Goal: Information Seeking & Learning: Understand process/instructions

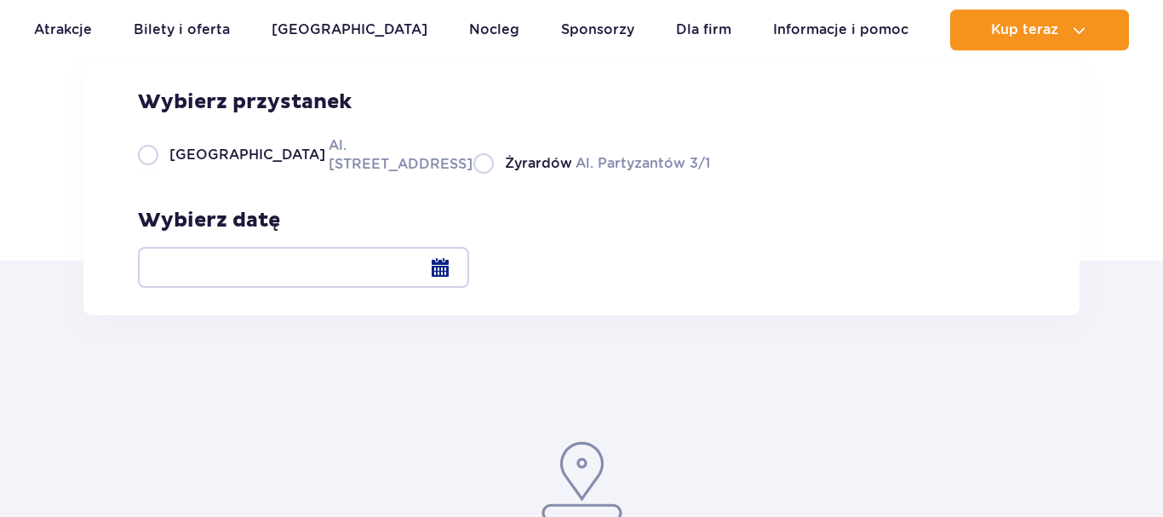
scroll to position [261, 0]
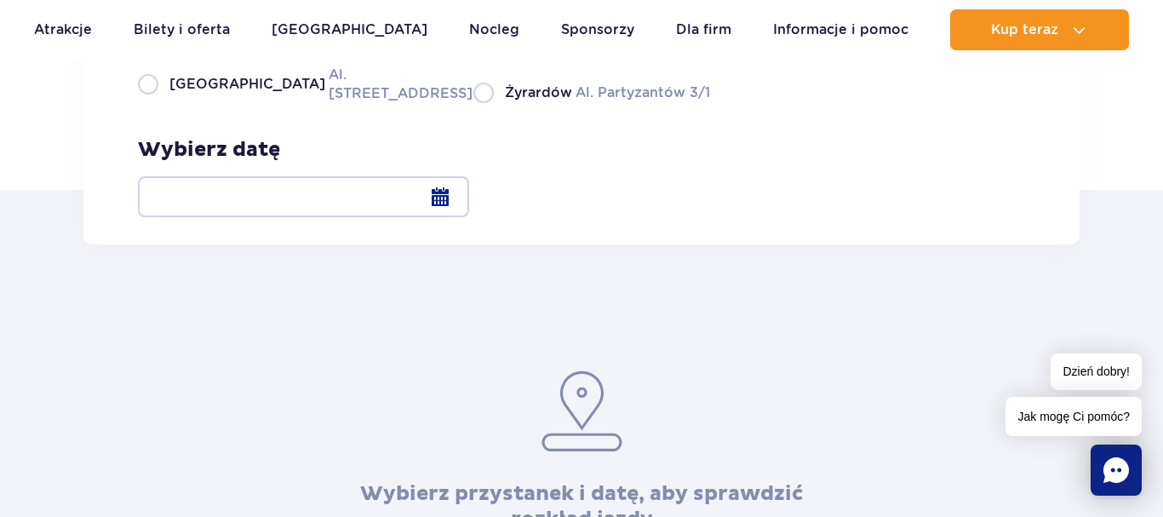
click at [469, 196] on div at bounding box center [303, 196] width 331 height 41
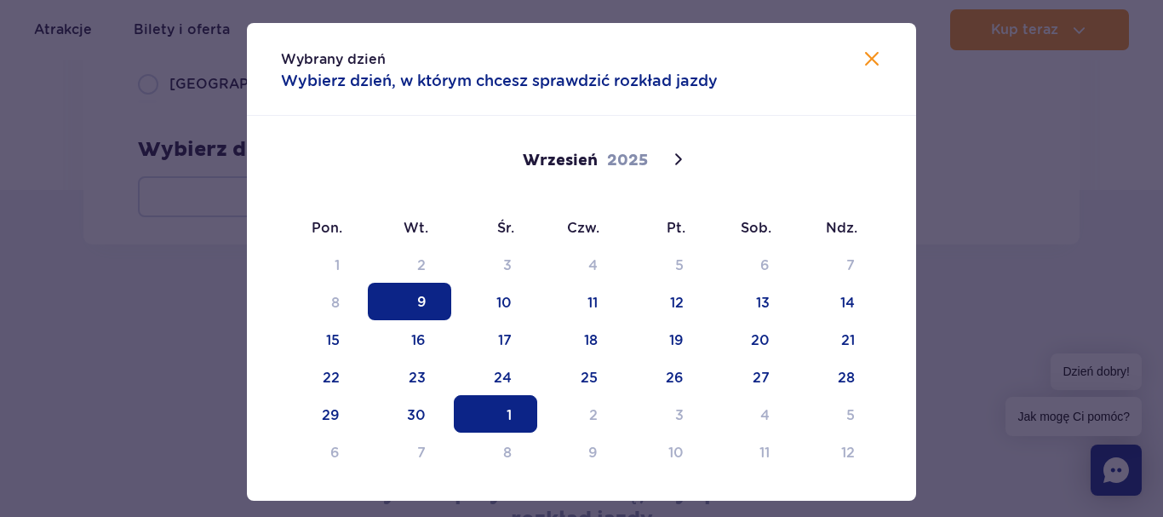
scroll to position [80, 0]
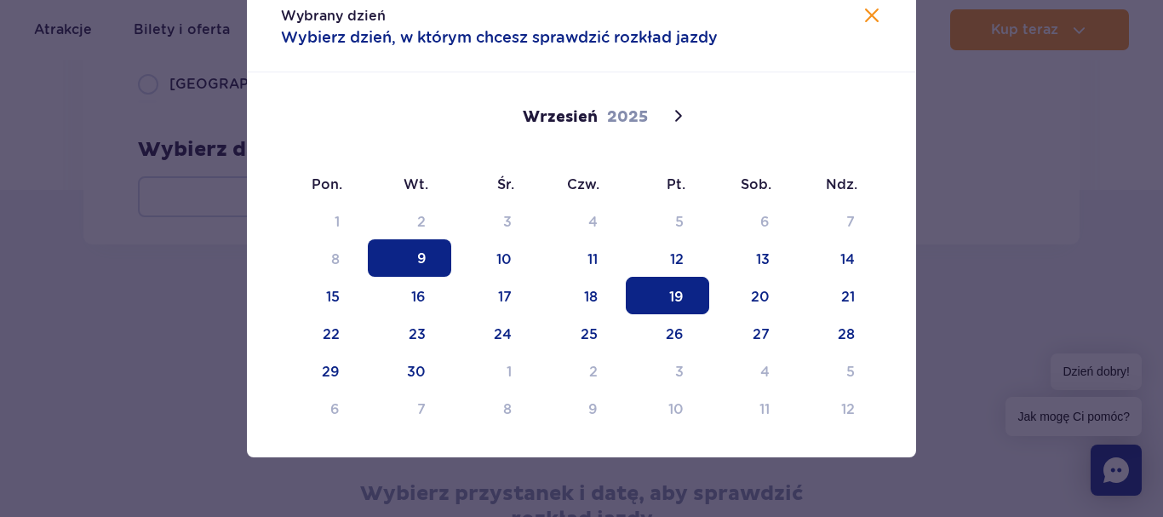
click at [685, 299] on span "19" at bounding box center [667, 295] width 83 height 37
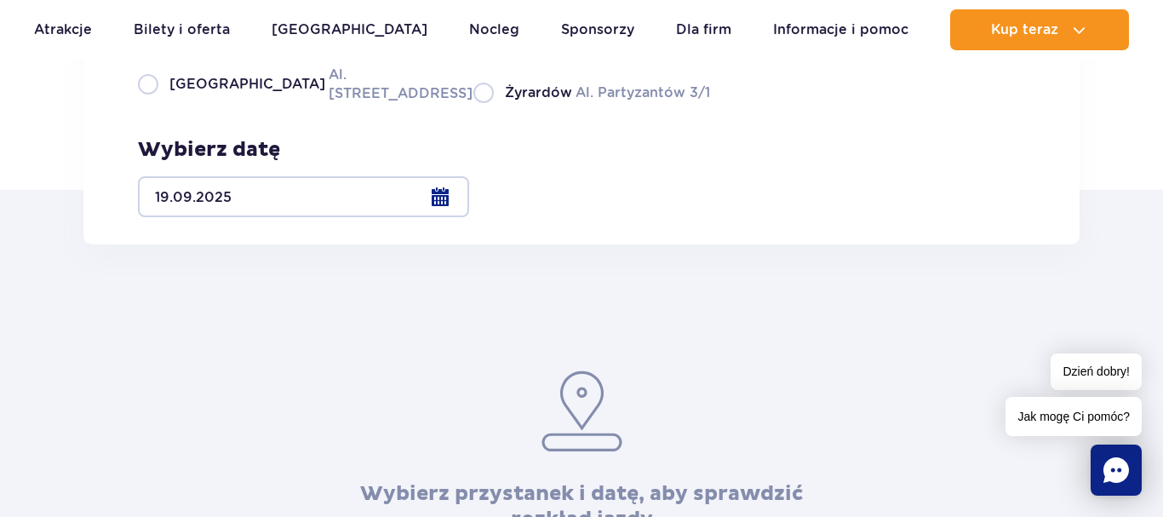
click at [156, 103] on label "Warszawa Al. [STREET_ADDRESS]" at bounding box center [295, 84] width 315 height 38
click at [156, 103] on input "Warszawa Al. [STREET_ADDRESS]" at bounding box center [147, 101] width 19 height 3
radio input "true"
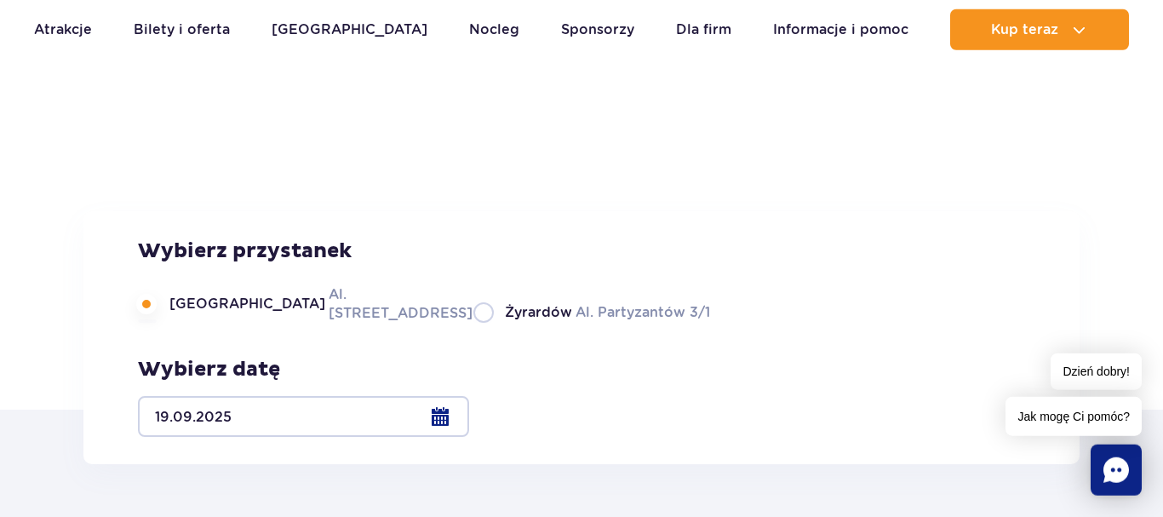
scroll to position [0, 0]
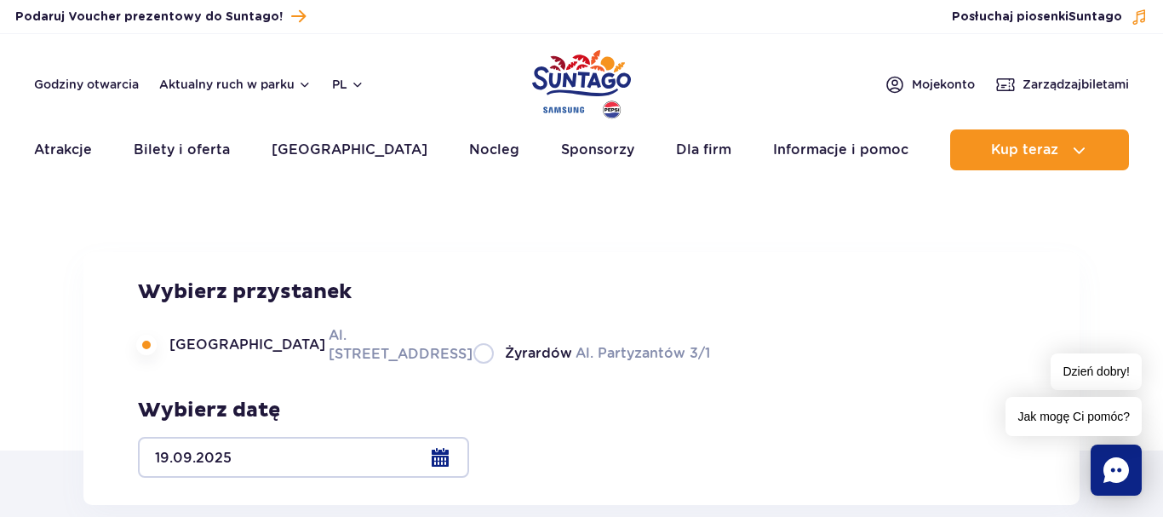
click at [473, 364] on label "Żyrardów Al. Partyzantów 3/1" at bounding box center [591, 352] width 237 height 21
click at [473, 364] on input "Żyrardów Al. Partyzantów 3/1" at bounding box center [482, 361] width 19 height 3
radio input "true"
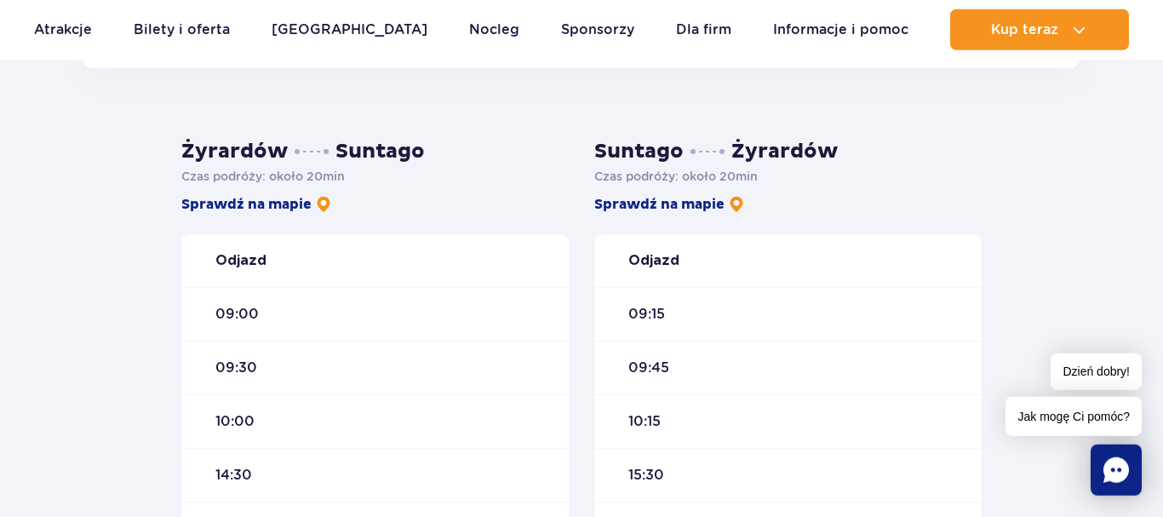
scroll to position [261, 0]
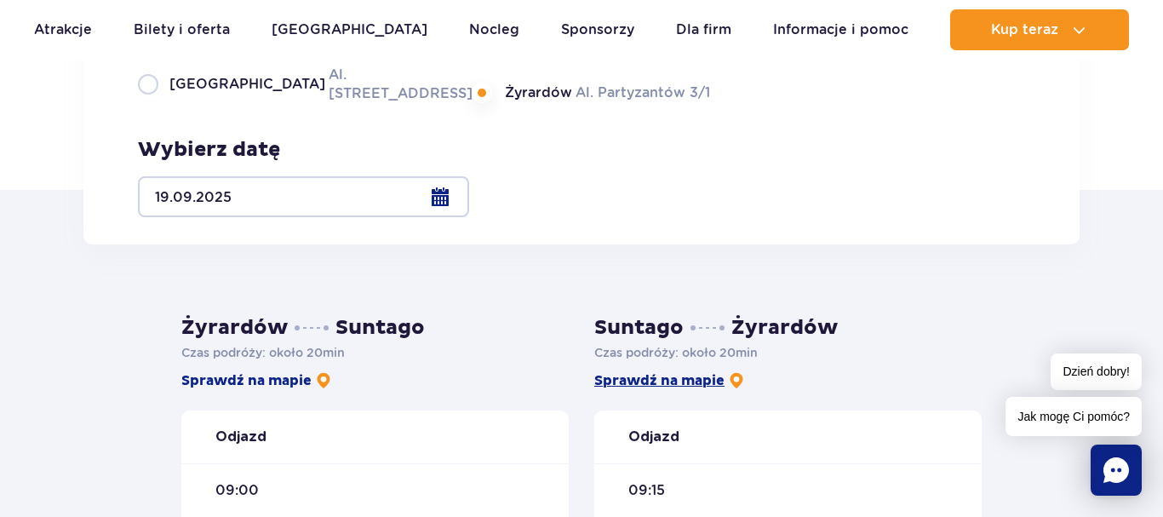
click at [739, 378] on img at bounding box center [736, 380] width 17 height 17
